Goal: Task Accomplishment & Management: Manage account settings

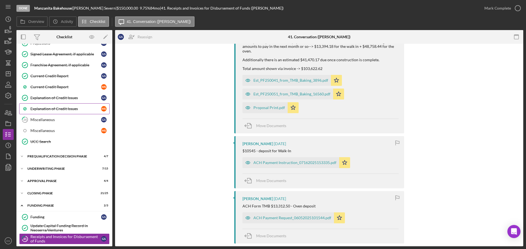
scroll to position [364, 0]
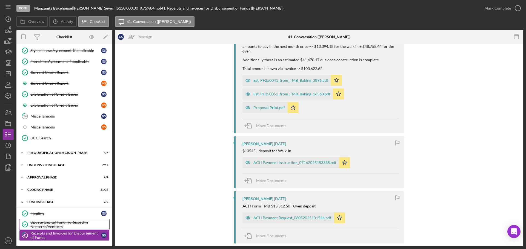
click at [56, 227] on div "Update Capital Funding Record in Neoserra/Ventures" at bounding box center [69, 224] width 79 height 9
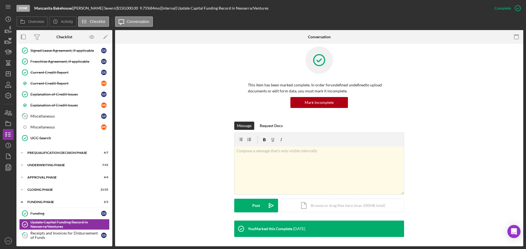
scroll to position [7, 0]
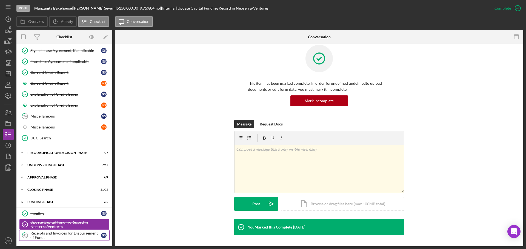
click at [79, 235] on div "Receipts and Invoices for Disbursement of Funds" at bounding box center [65, 235] width 71 height 9
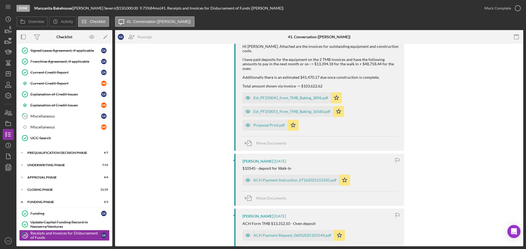
scroll to position [109, 0]
